Goal: Transaction & Acquisition: Book appointment/travel/reservation

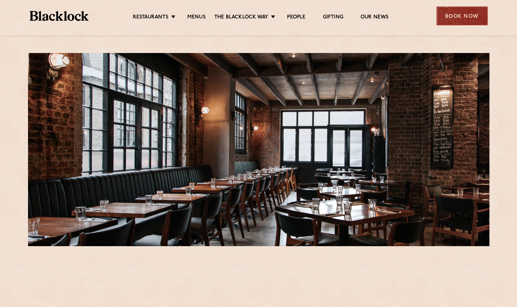
click at [465, 15] on div "Book Now" at bounding box center [461, 15] width 51 height 19
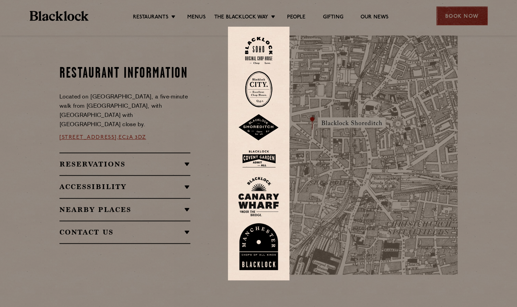
scroll to position [269, 0]
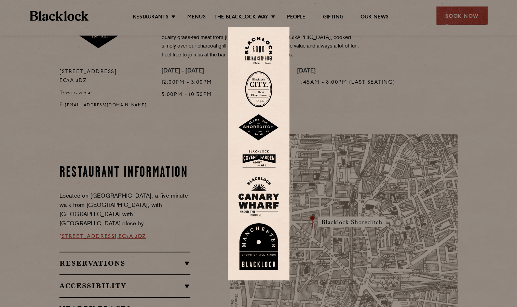
click at [475, 243] on div at bounding box center [258, 153] width 517 height 307
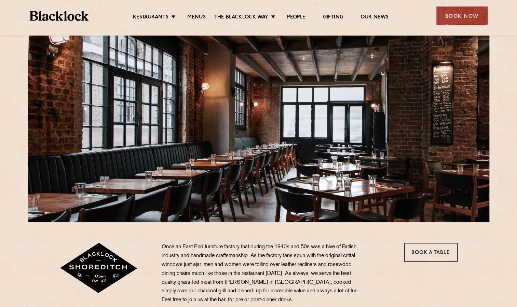
scroll to position [5, 0]
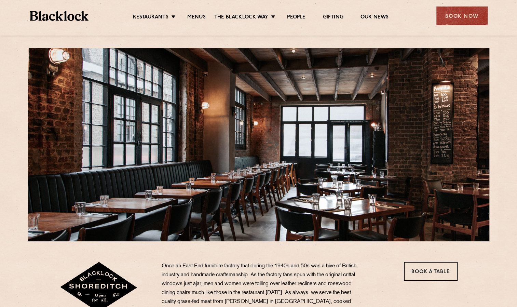
click at [448, 25] on div "Book Now" at bounding box center [461, 15] width 51 height 19
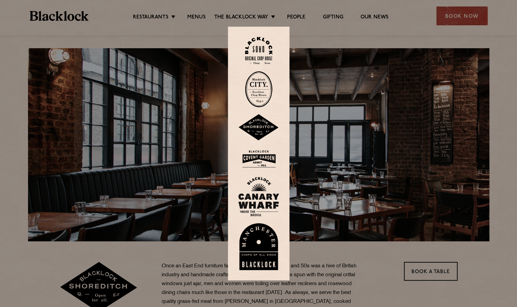
click at [426, 28] on div at bounding box center [258, 153] width 517 height 307
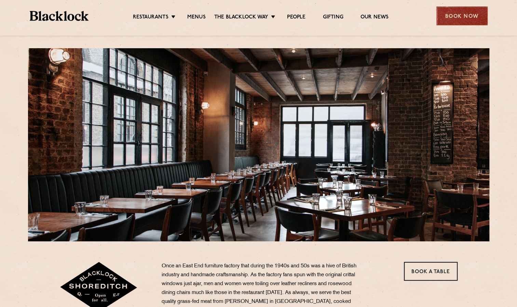
click at [446, 10] on div "Book Now" at bounding box center [461, 15] width 51 height 19
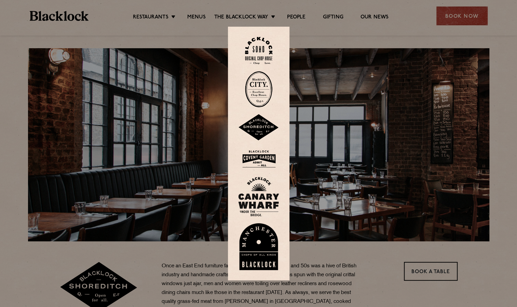
click at [255, 132] on img at bounding box center [258, 127] width 41 height 27
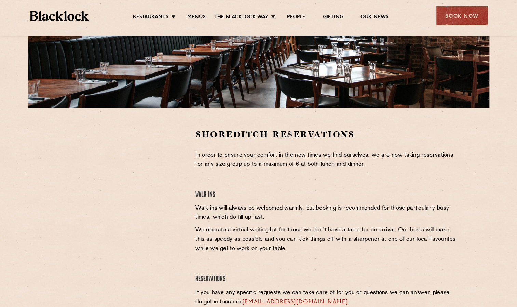
scroll to position [138, 0]
click at [460, 23] on div "Book Now" at bounding box center [461, 15] width 51 height 19
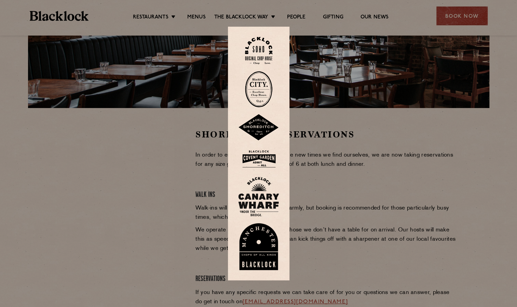
click at [269, 150] on img at bounding box center [258, 159] width 41 height 22
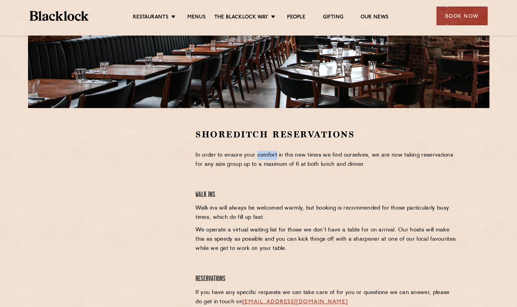
click at [269, 150] on div "Shoreditch Reservations In order to ensure your comfort in the new times we fin…" at bounding box center [326, 225] width 272 height 194
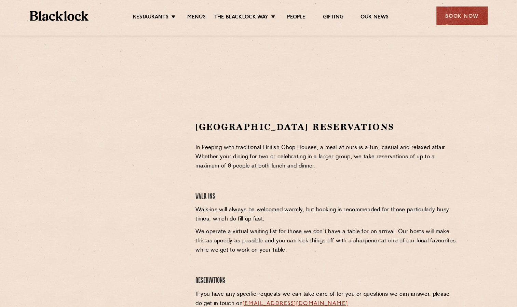
scroll to position [137, 0]
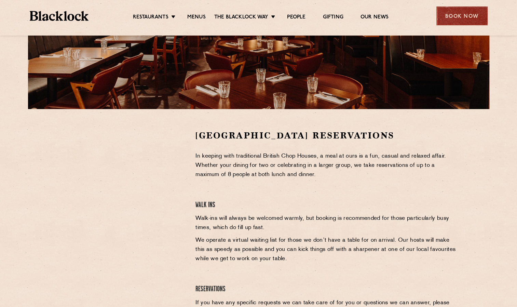
click at [462, 16] on div "Book Now" at bounding box center [461, 15] width 51 height 19
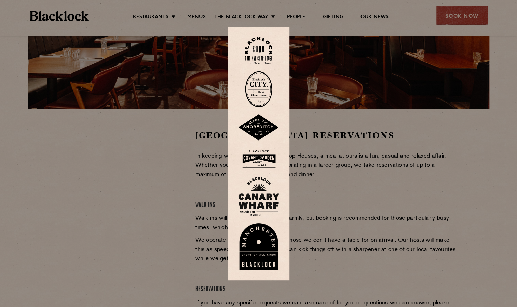
click at [329, 113] on div at bounding box center [258, 153] width 517 height 307
